Goal: Task Accomplishment & Management: Complete application form

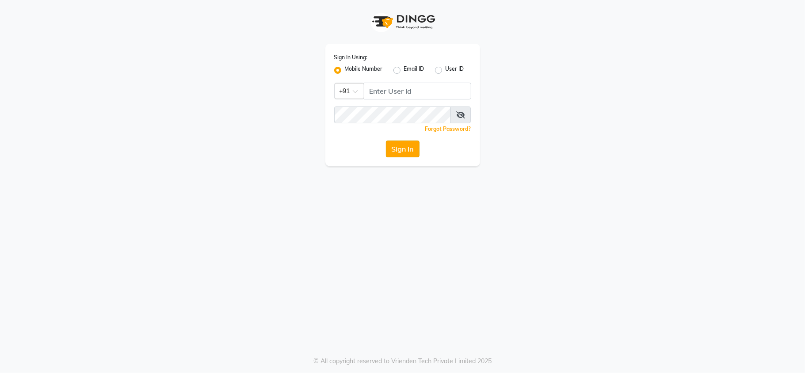
select select "3944"
select select "service"
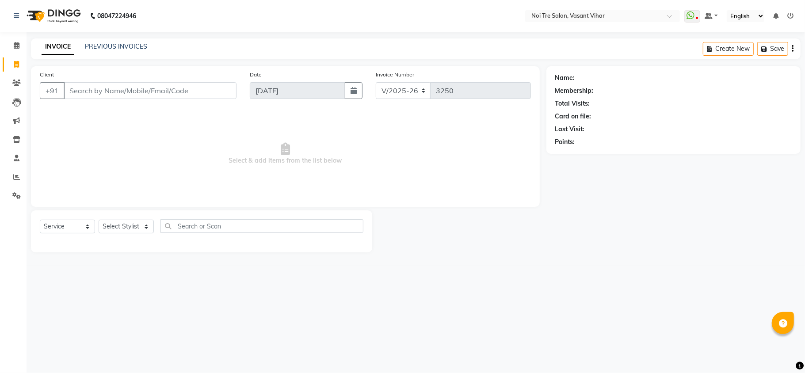
click at [105, 80] on div "Client +91" at bounding box center [138, 88] width 210 height 36
drag, startPoint x: 105, startPoint y: 80, endPoint x: 106, endPoint y: 91, distance: 11.6
click at [106, 83] on div "Client +91" at bounding box center [138, 88] width 210 height 36
click at [119, 53] on div "INVOICE PREVIOUS INVOICES Create New Save" at bounding box center [415, 48] width 769 height 21
click at [86, 86] on input "Client" at bounding box center [150, 90] width 173 height 17
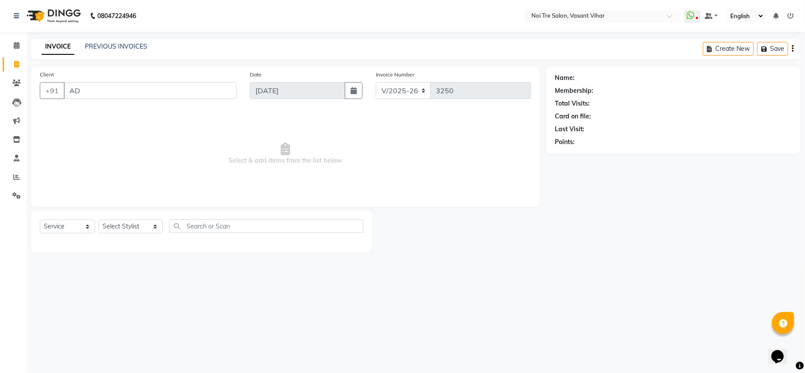
drag, startPoint x: 103, startPoint y: 60, endPoint x: 105, endPoint y: 53, distance: 7.5
click at [105, 53] on main "INVOICE PREVIOUS INVOICES Create New Save Client +91 AD Date [DATE] Invoice Num…" at bounding box center [416, 151] width 778 height 227
click at [109, 84] on input "AD" at bounding box center [150, 90] width 173 height 17
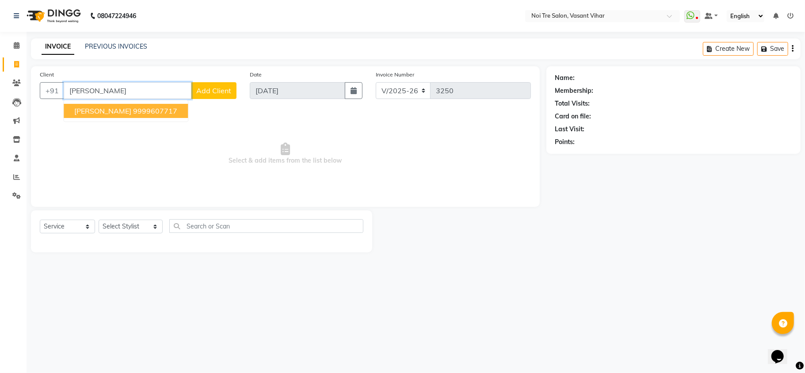
click at [112, 117] on button "[PERSON_NAME] 9999607717" at bounding box center [126, 111] width 124 height 14
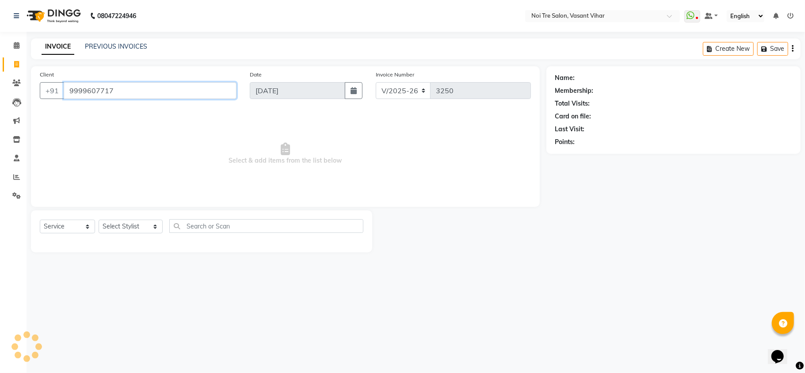
type input "9999607717"
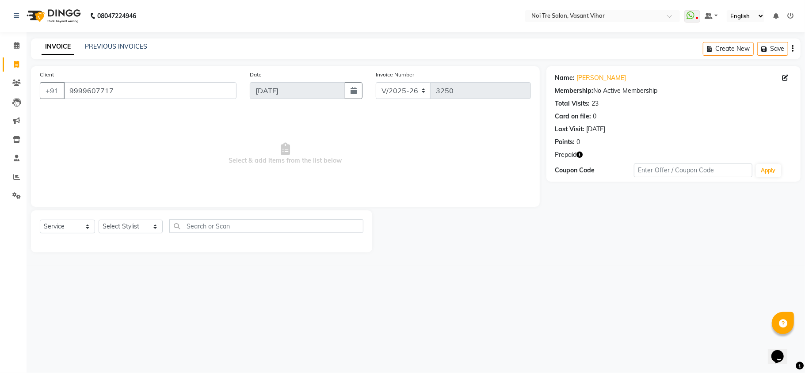
click at [582, 154] on icon "button" at bounding box center [580, 155] width 6 height 6
click at [589, 80] on link "[PERSON_NAME]" at bounding box center [601, 77] width 49 height 9
drag, startPoint x: 163, startPoint y: 95, endPoint x: 27, endPoint y: 45, distance: 145.2
click at [0, 51] on app-home "08047224946 Select Location × Noi Tre Salon, [GEOGRAPHIC_DATA] Vihar WhatsApp S…" at bounding box center [402, 133] width 805 height 266
click at [186, 120] on span "Select & add items from the list below" at bounding box center [285, 154] width 491 height 88
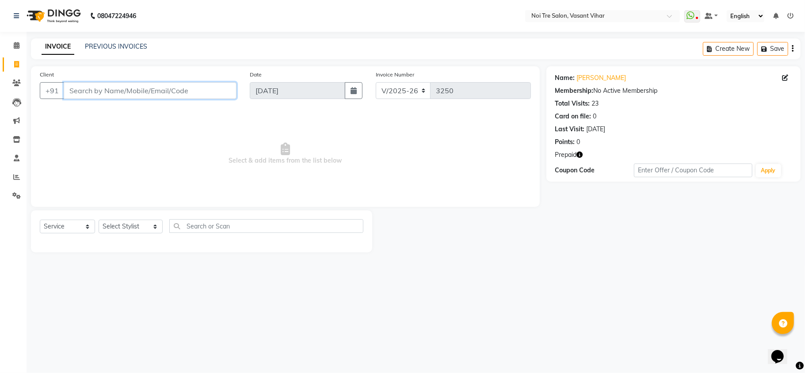
click at [100, 89] on input "Client" at bounding box center [150, 90] width 173 height 17
click at [115, 231] on select "Select Stylist [PERSON_NAME](PUNJABI BAGH) [PERSON_NAME] GEETA [PERSON_NAME] PD…" at bounding box center [131, 227] width 64 height 14
select select "46585"
click at [99, 220] on select "Select Stylist [PERSON_NAME](PUNJABI BAGH) [PERSON_NAME] GEETA [PERSON_NAME] PD…" at bounding box center [131, 227] width 64 height 14
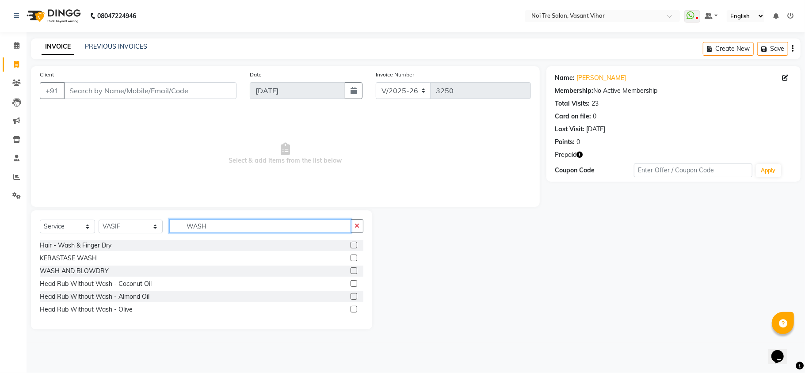
type input "WASH"
click at [353, 271] on label at bounding box center [353, 270] width 7 height 7
click at [353, 271] on input "checkbox" at bounding box center [353, 271] width 6 height 6
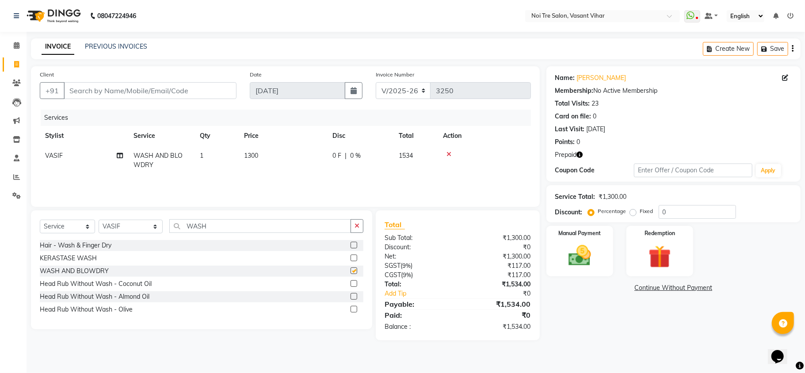
checkbox input "false"
click at [163, 88] on input "Client" at bounding box center [150, 90] width 173 height 17
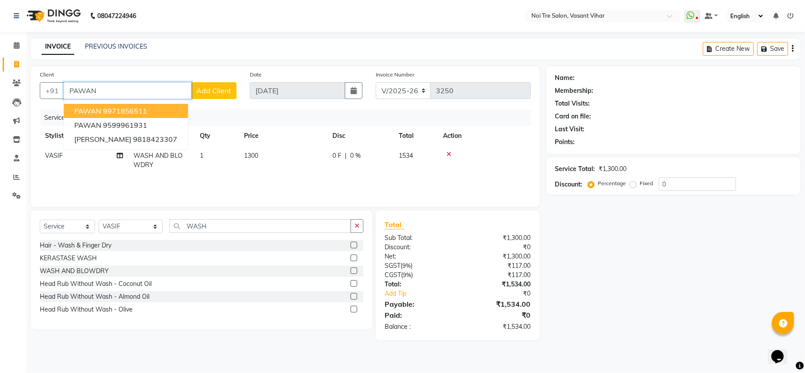
click at [143, 110] on ngb-highlight "9971856511" at bounding box center [125, 110] width 44 height 9
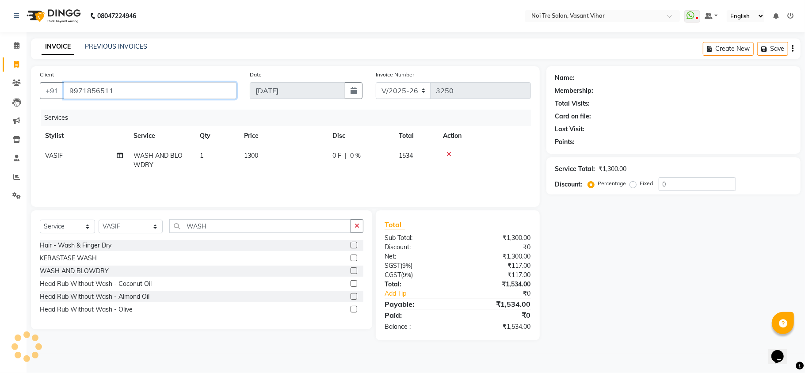
type input "9971856511"
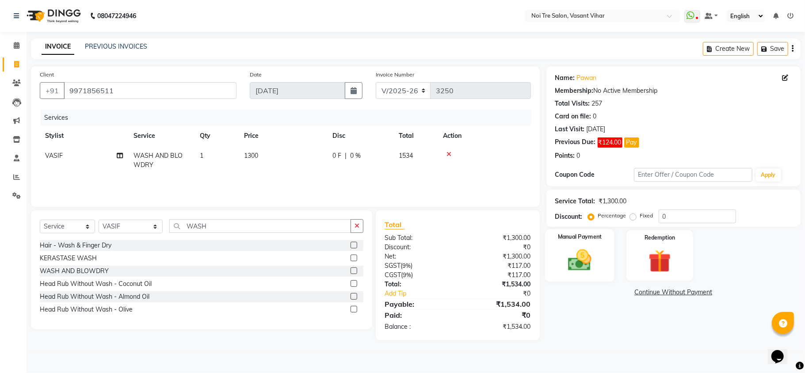
click at [575, 258] on img at bounding box center [579, 260] width 38 height 27
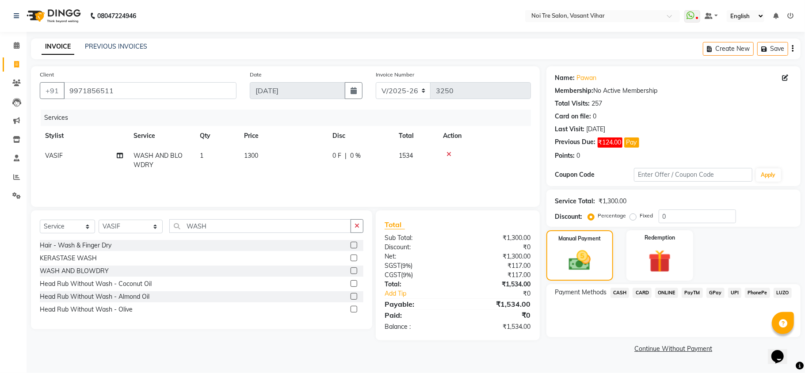
click at [643, 292] on span "CARD" at bounding box center [641, 293] width 19 height 10
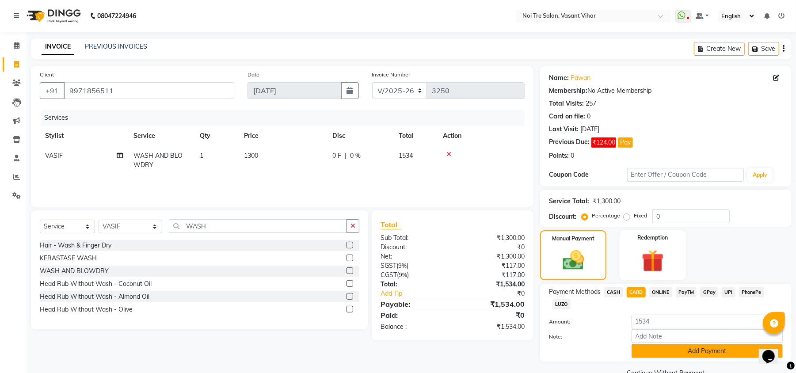
click at [699, 348] on button "Add Payment" at bounding box center [706, 351] width 151 height 14
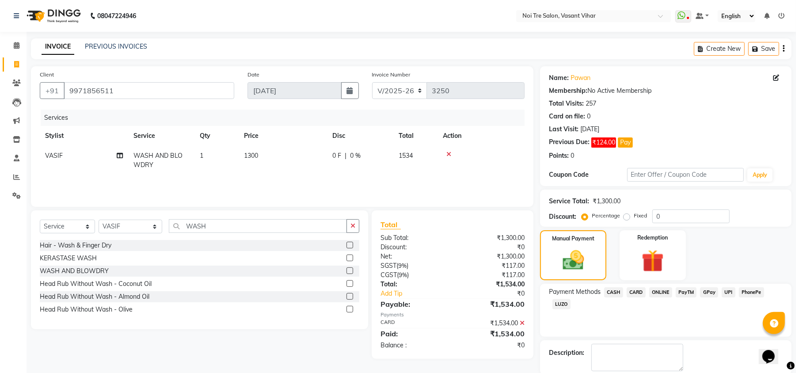
scroll to position [46, 0]
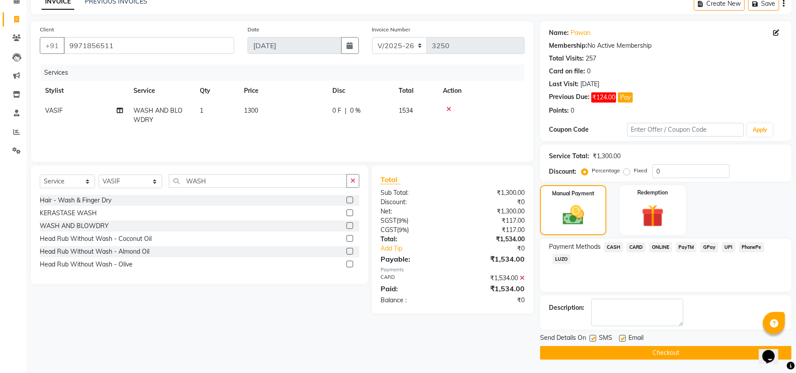
drag, startPoint x: 804, startPoint y: 250, endPoint x: 18, endPoint y: 13, distance: 821.2
click at [737, 356] on button "Checkout" at bounding box center [665, 353] width 251 height 14
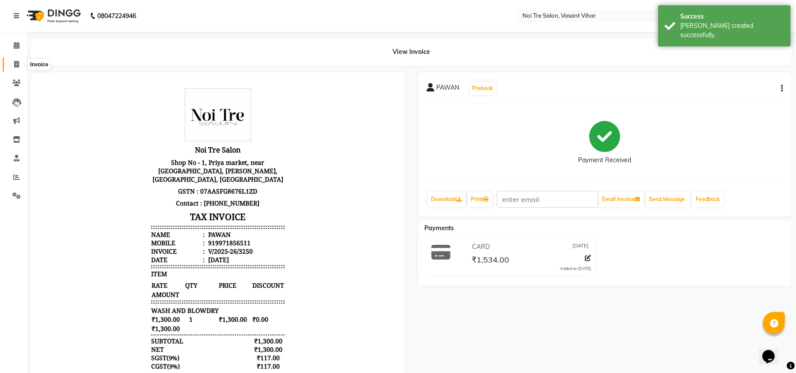
drag, startPoint x: 16, startPoint y: 61, endPoint x: 22, endPoint y: 61, distance: 5.3
click at [16, 61] on icon at bounding box center [16, 64] width 5 height 7
select select "service"
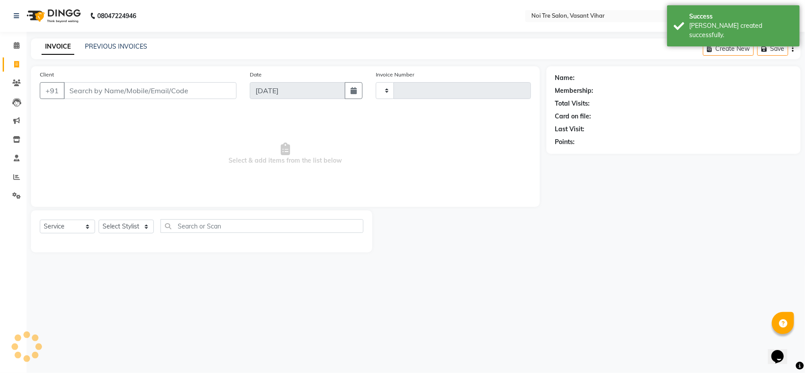
type input "3251"
select select "3944"
click at [101, 42] on link "PREVIOUS INVOICES" at bounding box center [116, 46] width 62 height 8
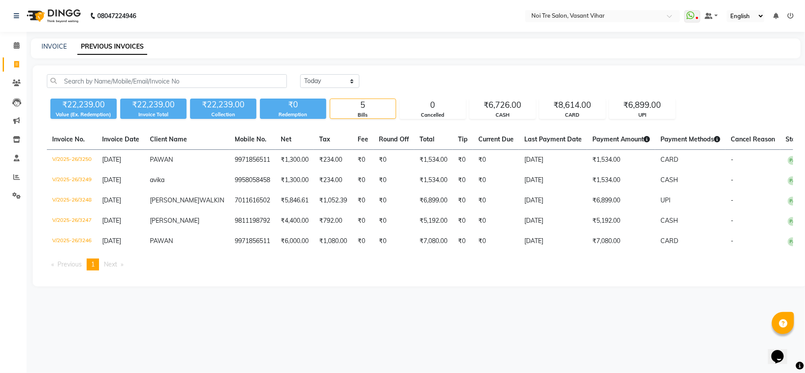
click at [640, 277] on div "Invoice No. Invoice Date Client Name Mobile No. Net Tax Fee Round Off Total Tip…" at bounding box center [420, 203] width 756 height 148
click at [48, 44] on link "INVOICE" at bounding box center [54, 46] width 25 height 8
select select "3944"
select select "service"
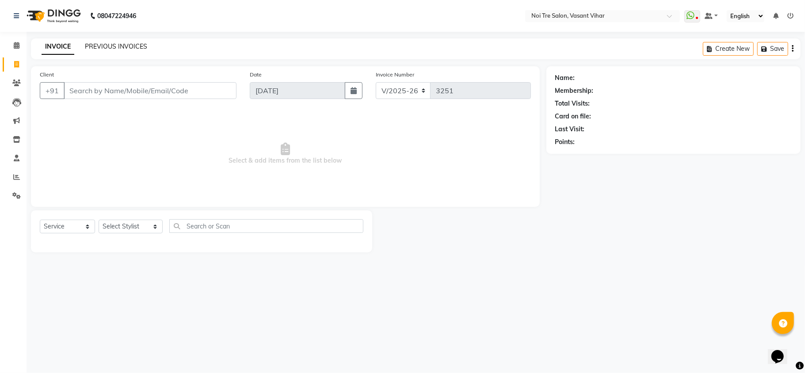
click at [128, 46] on link "PREVIOUS INVOICES" at bounding box center [116, 46] width 62 height 8
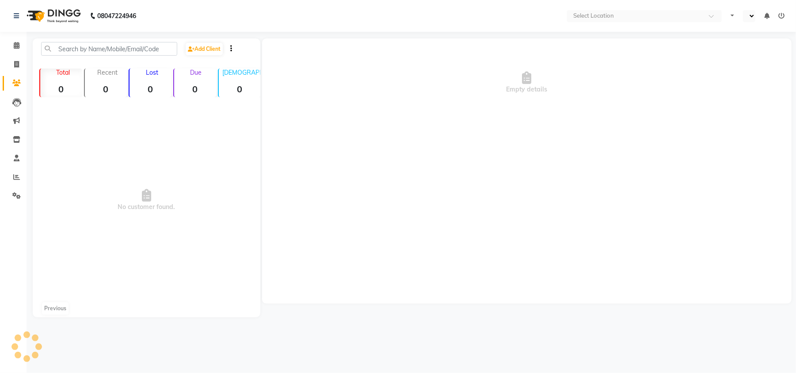
select select "en"
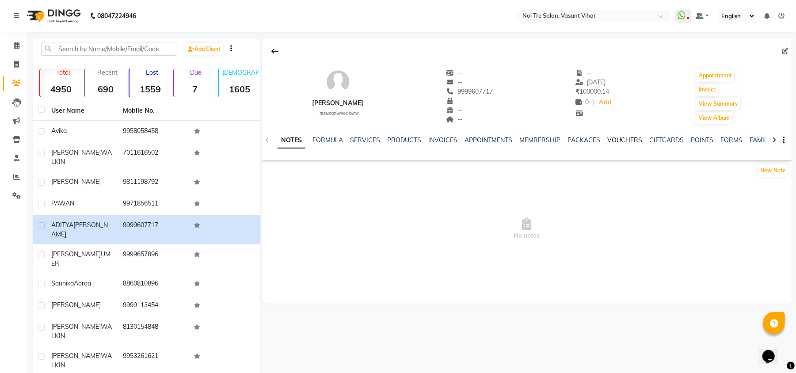
click at [621, 137] on link "VOUCHERS" at bounding box center [624, 140] width 35 height 8
